Goal: Find specific page/section: Find specific page/section

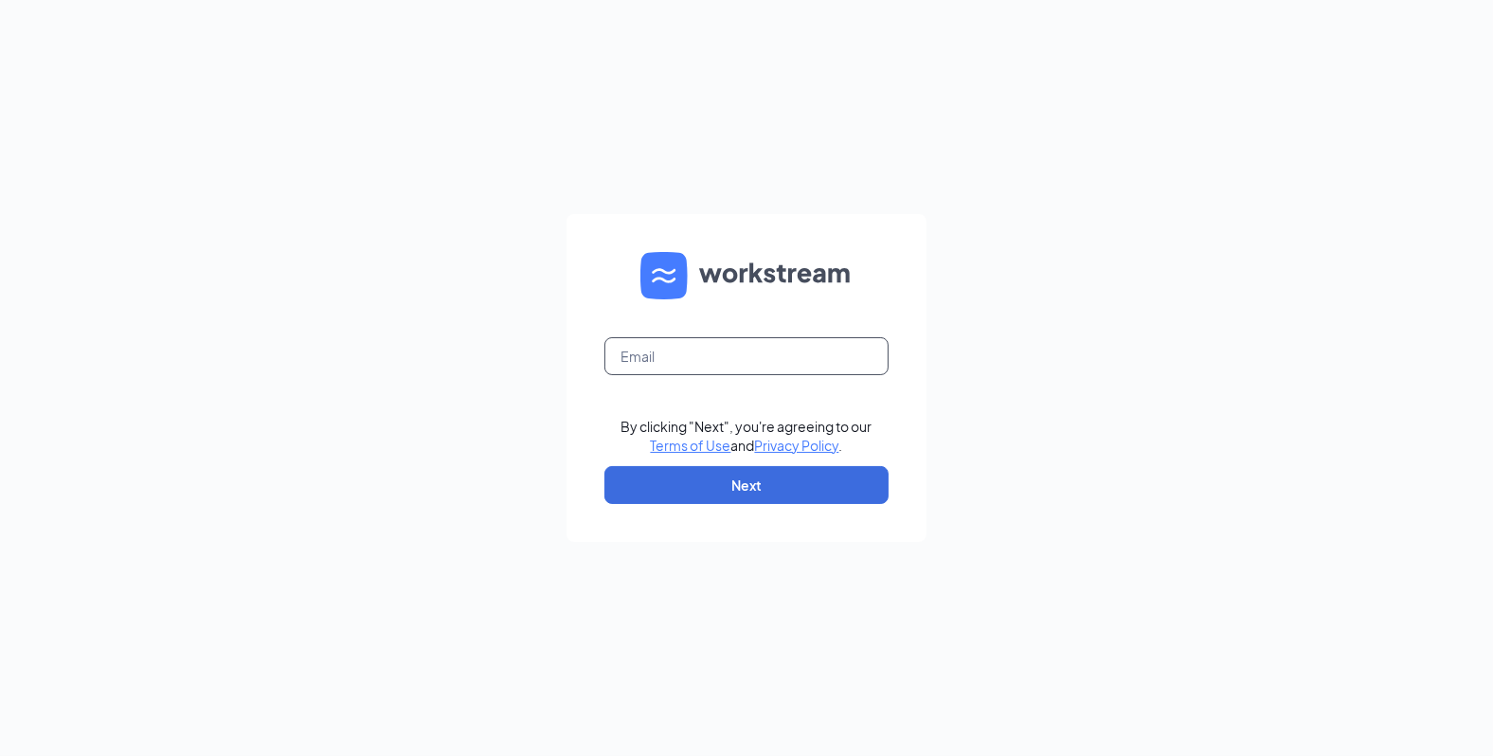
click at [677, 347] on input "text" at bounding box center [747, 356] width 284 height 38
type input "keith@shilallc.com"
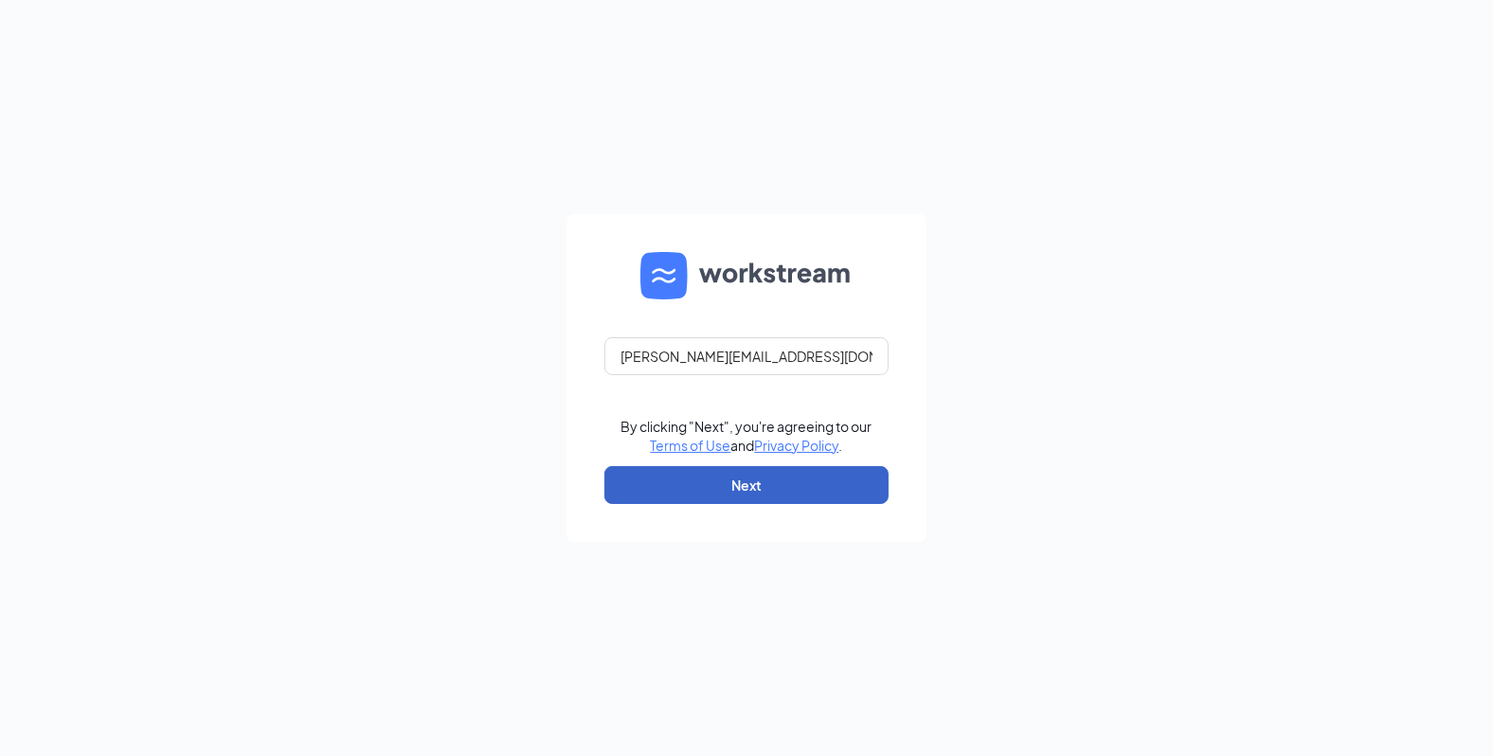
click at [784, 479] on button "Next" at bounding box center [747, 485] width 284 height 38
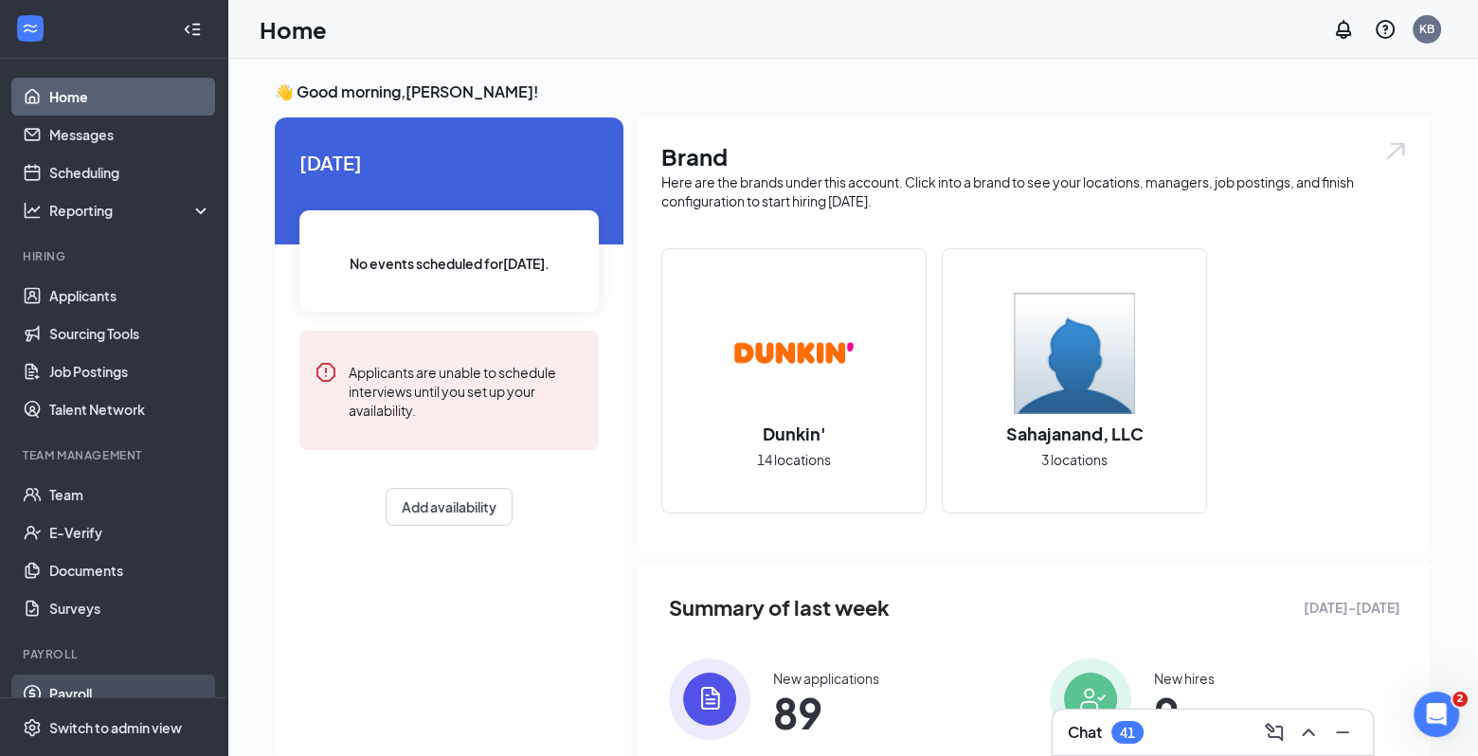
click at [81, 679] on link "Payroll" at bounding box center [130, 694] width 162 height 38
click at [86, 693] on link "Payroll" at bounding box center [130, 694] width 162 height 38
